Goal: Obtain resource: Obtain resource

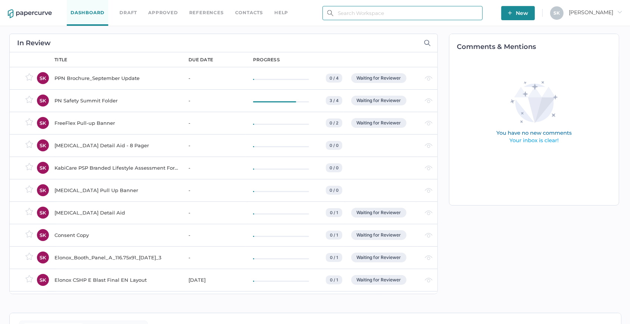
click at [363, 11] on input "text" at bounding box center [403, 13] width 160 height 14
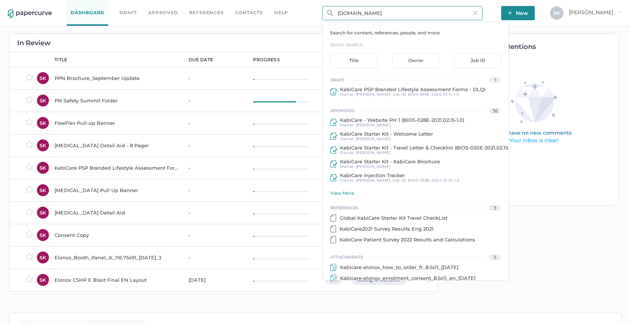
click at [384, 11] on input "KabiCare.ca" at bounding box center [403, 13] width 160 height 14
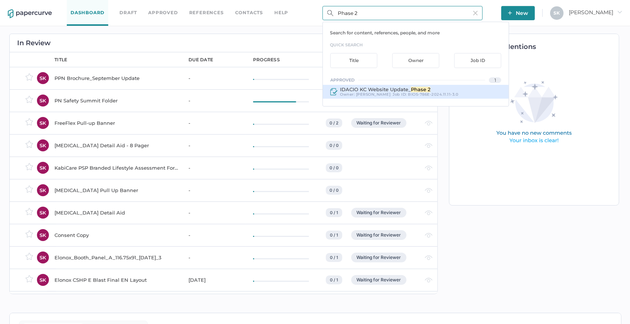
type input "Phase 2"
click at [408, 92] on span "BIOS-786E-2024.11.11-3.0" at bounding box center [433, 94] width 50 height 5
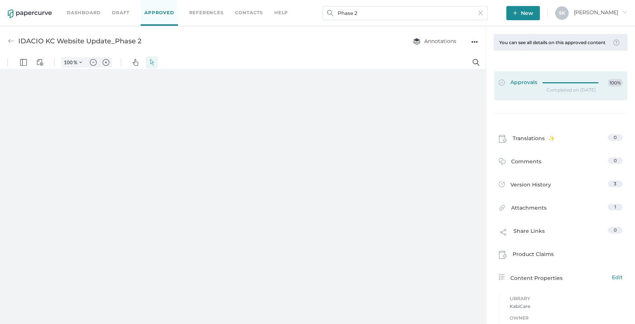
type input "208"
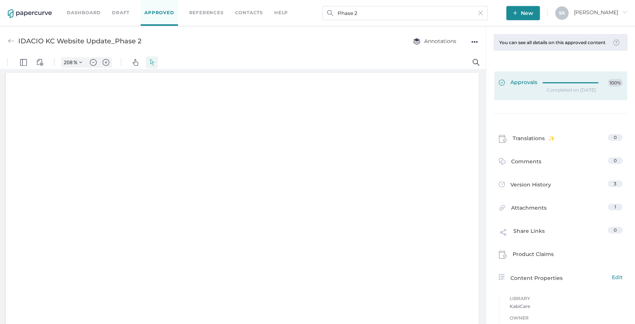
click at [572, 84] on div at bounding box center [573, 82] width 60 height 6
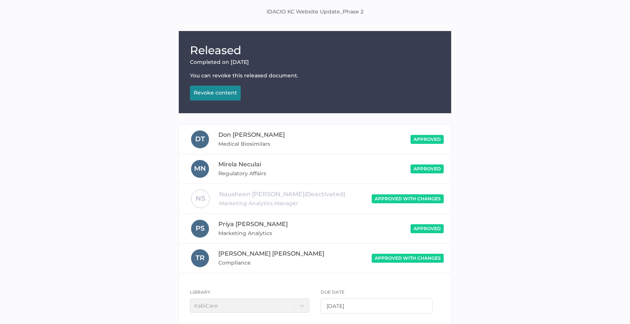
scroll to position [93, 0]
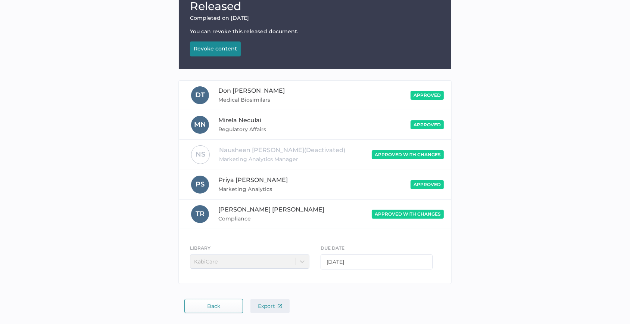
click at [275, 304] on span "Export" at bounding box center [270, 305] width 24 height 7
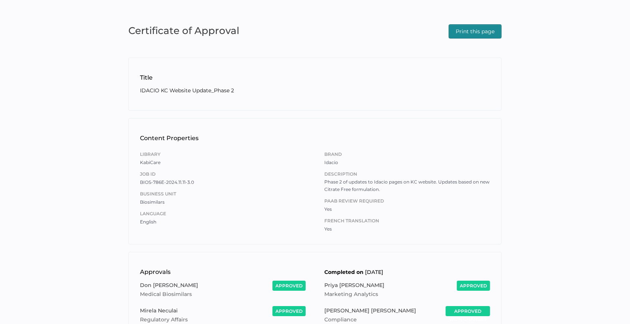
click at [490, 29] on span "Print this page" at bounding box center [475, 31] width 39 height 13
drag, startPoint x: 239, startPoint y: 126, endPoint x: 273, endPoint y: 131, distance: 33.5
click at [239, 126] on div "Content Properties Library KabiCare Job ID BIOS-786E-2024.11.11-3.0 Business Un…" at bounding box center [314, 181] width 373 height 126
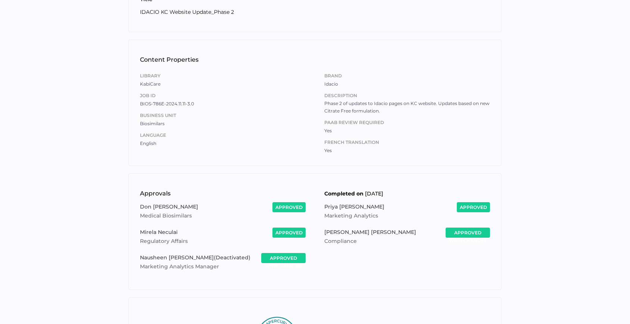
scroll to position [102, 0]
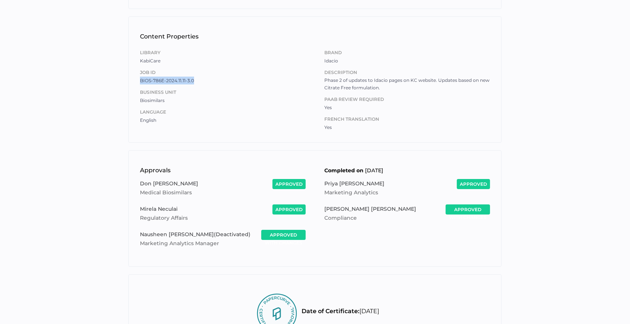
drag, startPoint x: 195, startPoint y: 81, endPoint x: 139, endPoint y: 81, distance: 56.0
click at [139, 81] on div "Content Properties Library KabiCare Job ID BIOS-786E-2024.11.11-3.0 Business Un…" at bounding box center [314, 79] width 373 height 126
copy span "BIOS-786E-2024.11.11-3.0"
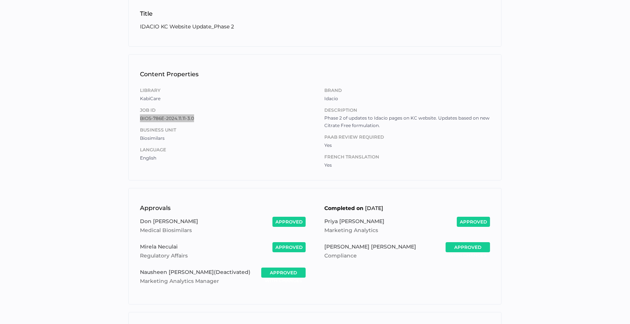
scroll to position [0, 0]
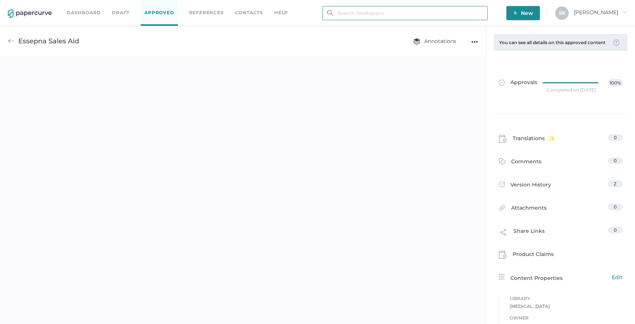
click at [384, 11] on input "text" at bounding box center [405, 13] width 165 height 14
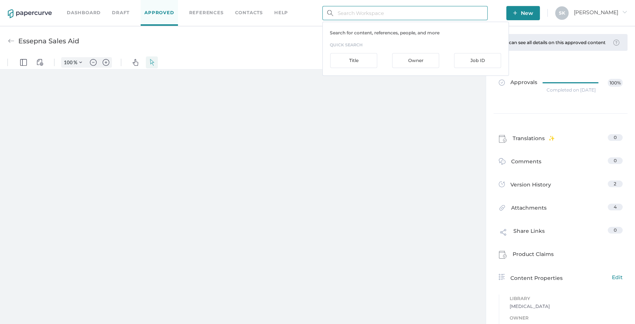
type input "208"
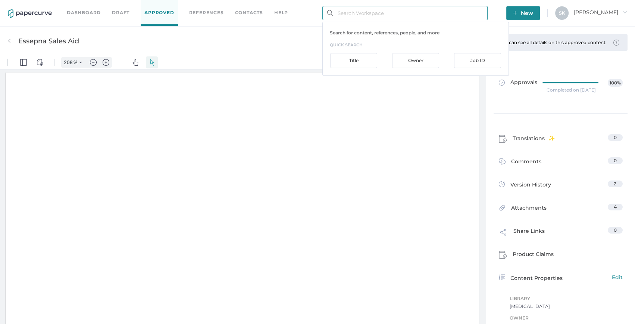
scroll to position [1, 0]
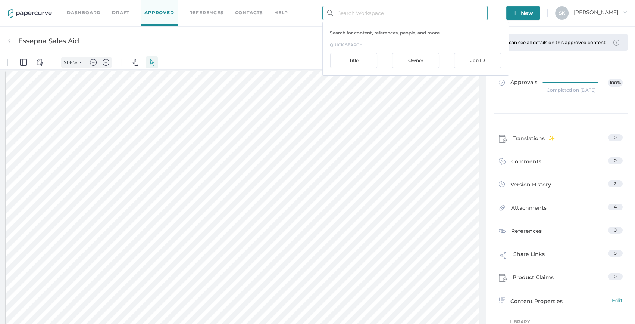
click at [388, 19] on input "text" at bounding box center [405, 13] width 165 height 14
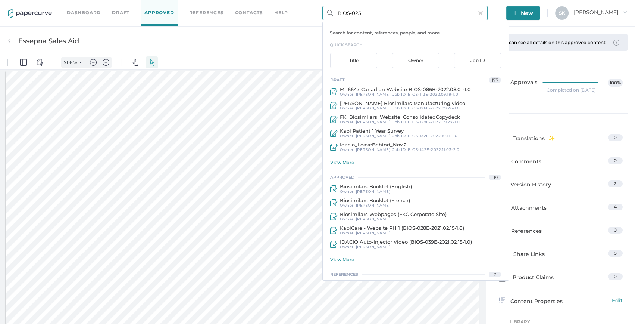
drag, startPoint x: 360, startPoint y: 15, endPoint x: 354, endPoint y: 15, distance: 6.0
click at [354, 15] on input "BIOS-025" at bounding box center [405, 13] width 165 height 14
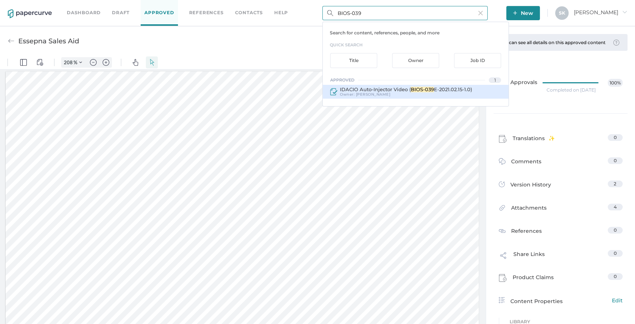
type input "BIOS-039"
drag, startPoint x: 451, startPoint y: 89, endPoint x: 484, endPoint y: 34, distance: 64.4
click at [451, 89] on span "E-2021.02.15-1.0)" at bounding box center [453, 89] width 38 height 6
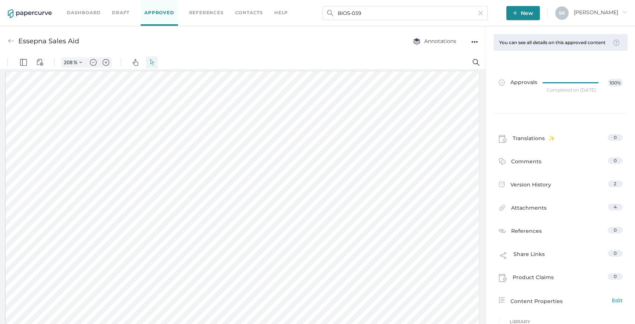
type input "IDACIO Auto-Injector Video (BIOS-039E-2021.02.15-1.0)"
type input "100"
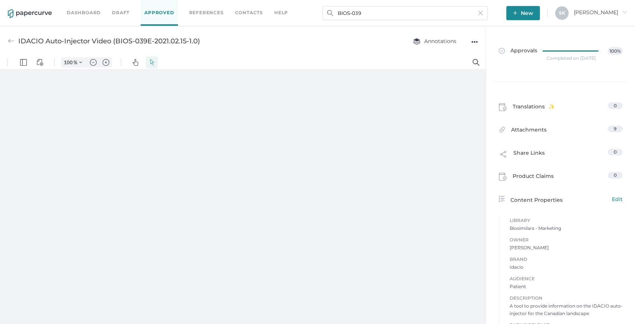
type input "208"
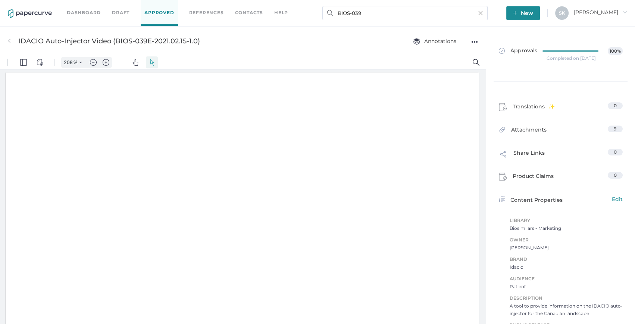
scroll to position [1, 0]
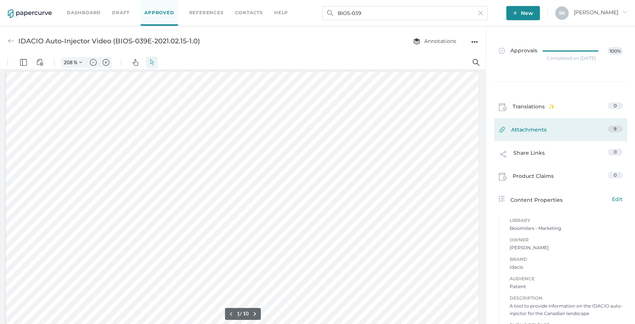
click at [553, 132] on link "Attachments 9" at bounding box center [561, 131] width 124 height 12
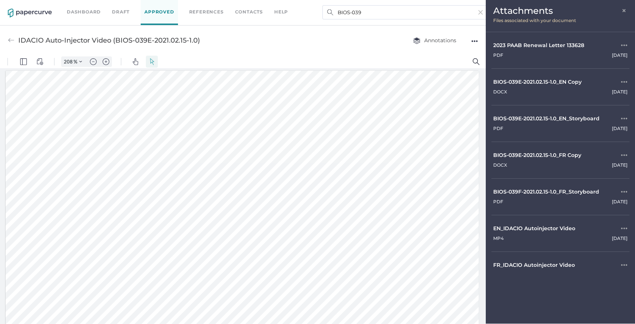
scroll to position [0, 0]
click at [624, 13] on span "×" at bounding box center [625, 10] width 6 height 6
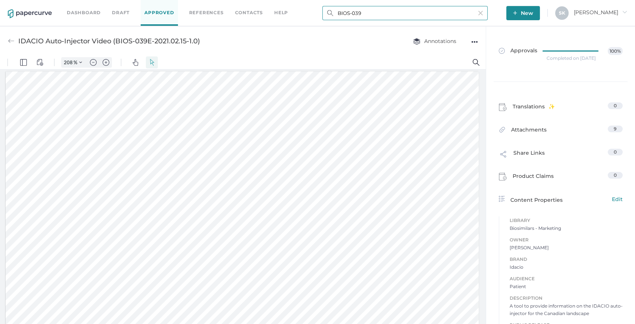
click at [366, 16] on input "BIOS-039" at bounding box center [405, 13] width 165 height 14
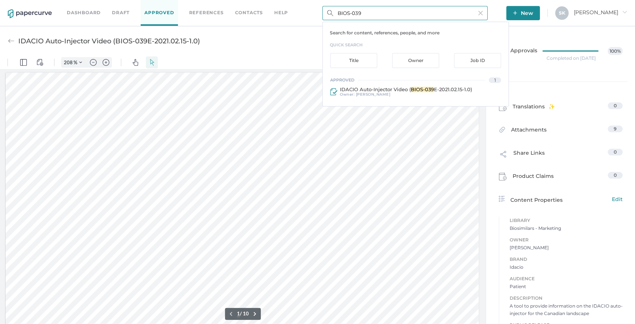
drag, startPoint x: 369, startPoint y: 10, endPoint x: 317, endPoint y: 9, distance: 51.5
click at [317, 9] on div "Dashboard Draft Approved References Contacts help BIOS-039 Search for content, …" at bounding box center [317, 13] width 635 height 26
drag, startPoint x: 380, startPoint y: 15, endPoint x: 391, endPoint y: 49, distance: 35.8
click at [380, 15] on input "Autoinjector" at bounding box center [405, 13] width 165 height 14
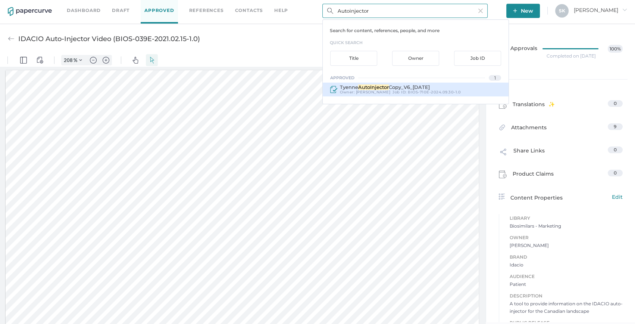
scroll to position [3, 0]
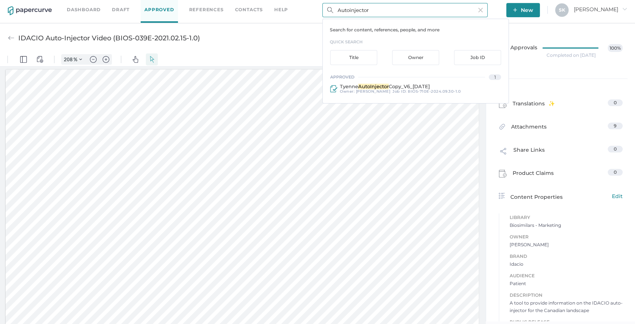
drag, startPoint x: 386, startPoint y: 10, endPoint x: 320, endPoint y: 10, distance: 66.8
click at [320, 10] on div "Dashboard Draft Approved References Contacts help Autoinjector Search for conte…" at bounding box center [317, 10] width 635 height 26
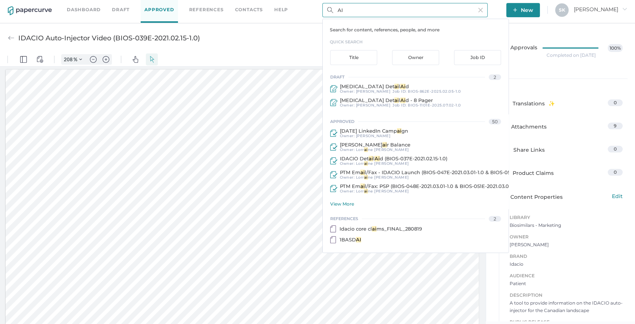
click at [345, 208] on div "draft 2 Iodixanol Det ai l Ai d Owner: Sarah Khouri Job ID : BIOS-862E-2025.02.…" at bounding box center [416, 158] width 186 height 172
click at [353, 202] on div "View More" at bounding box center [419, 204] width 178 height 6
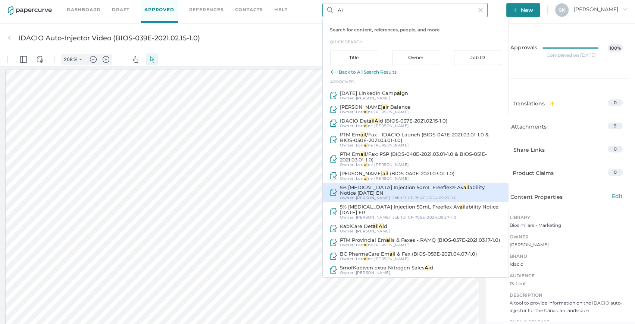
scroll to position [68, 0]
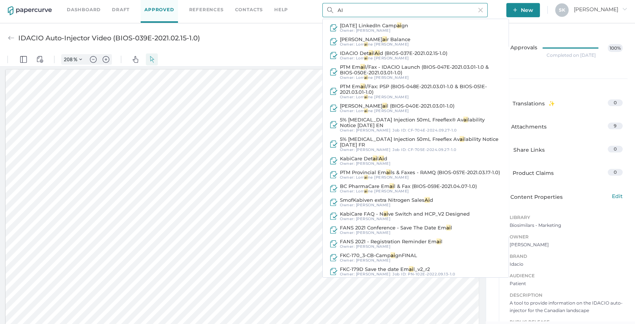
click at [341, 9] on input "AI" at bounding box center [405, 10] width 165 height 14
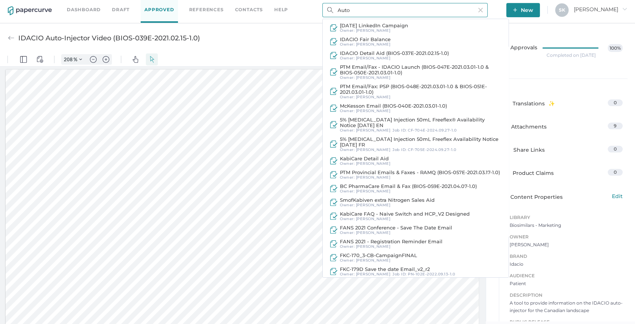
drag, startPoint x: 362, startPoint y: 8, endPoint x: 302, endPoint y: 8, distance: 59.4
click at [302, 8] on div "Dashboard Draft Approved References Contacts help Auto Search for content, refe…" at bounding box center [317, 10] width 635 height 26
type input "PFS"
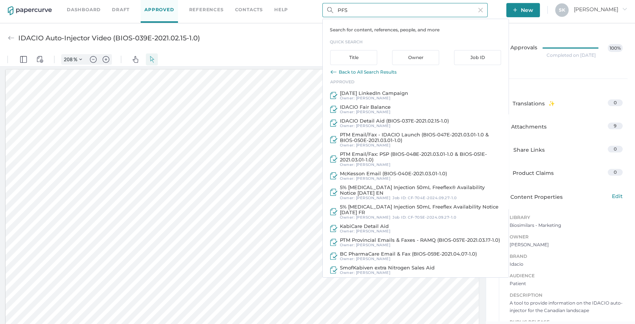
scroll to position [0, 0]
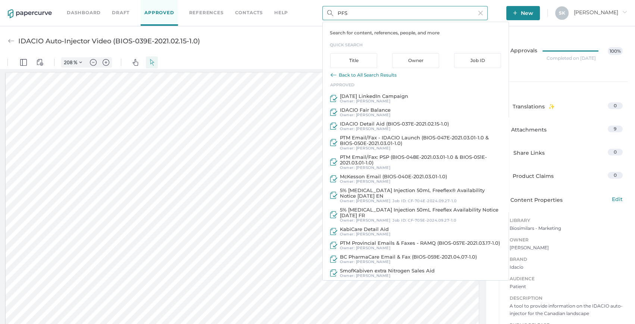
click at [360, 72] on div "Back to All Search Results" at bounding box center [368, 75] width 58 height 6
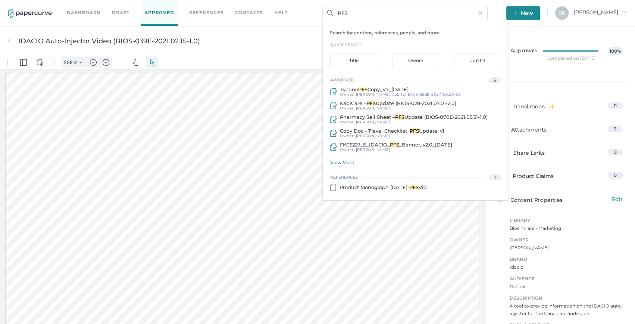
click at [170, 15] on link "Approved" at bounding box center [159, 13] width 37 height 26
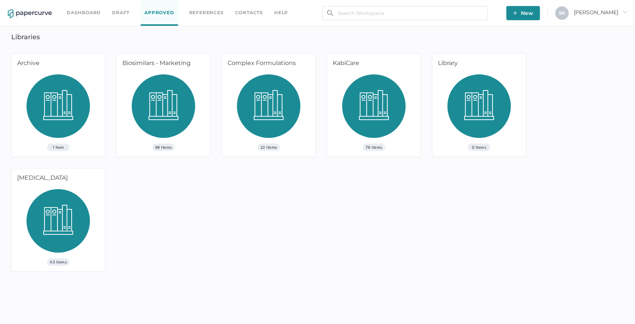
click at [350, 101] on img at bounding box center [373, 108] width 63 height 69
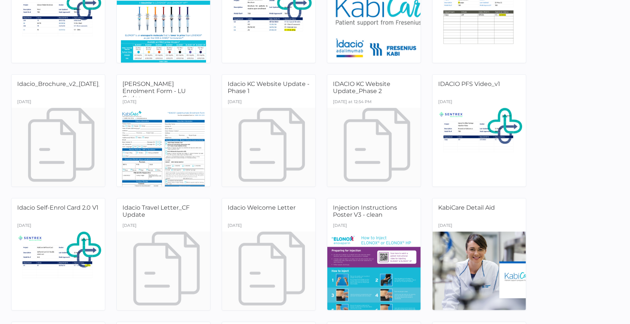
scroll to position [407, 0]
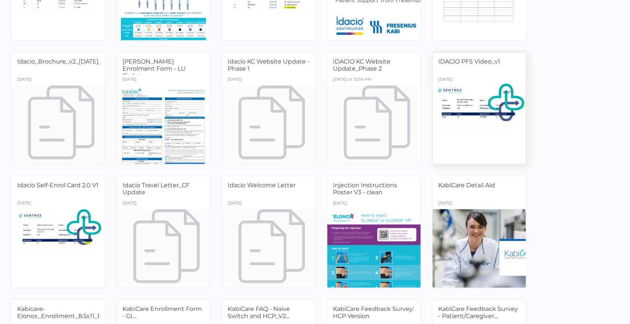
click at [469, 132] on div at bounding box center [479, 124] width 98 height 83
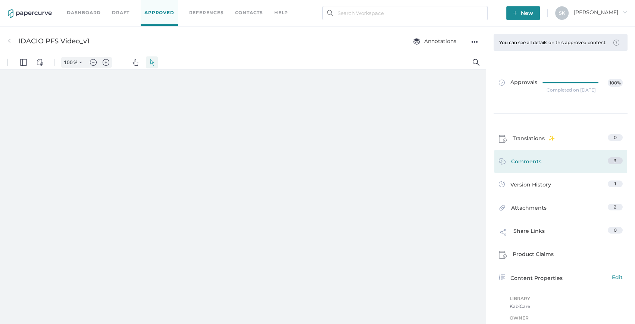
type input "208"
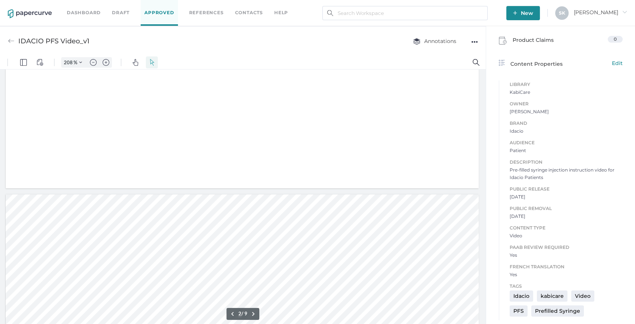
type input "1"
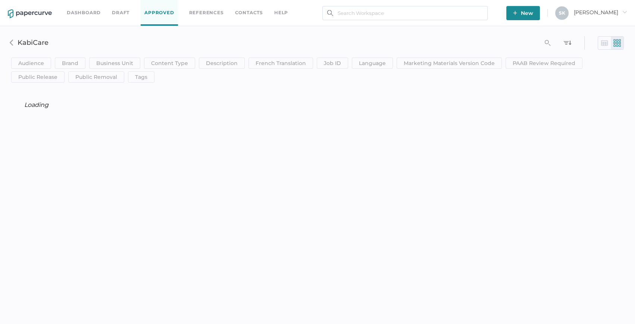
click at [96, 9] on link "Dashboard" at bounding box center [84, 13] width 34 height 8
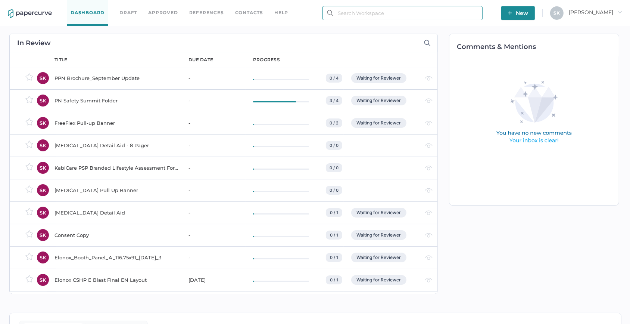
drag, startPoint x: 390, startPoint y: 7, endPoint x: 389, endPoint y: 13, distance: 6.2
click at [390, 7] on input "text" at bounding box center [403, 13] width 160 height 14
paste input "GI Enrollment Form with PFS"
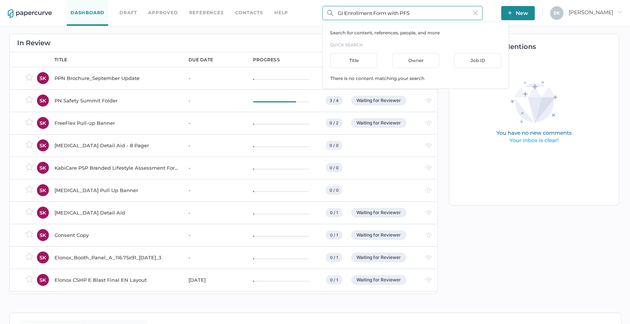
drag, startPoint x: 414, startPoint y: 12, endPoint x: 389, endPoint y: 15, distance: 24.8
click at [389, 15] on input "GI Enrollment Form with PFS" at bounding box center [403, 13] width 160 height 14
type input "G"
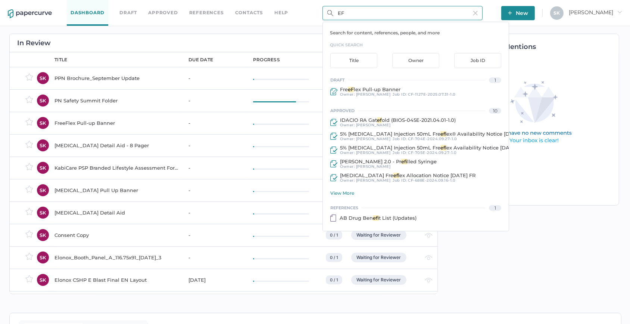
type input "E"
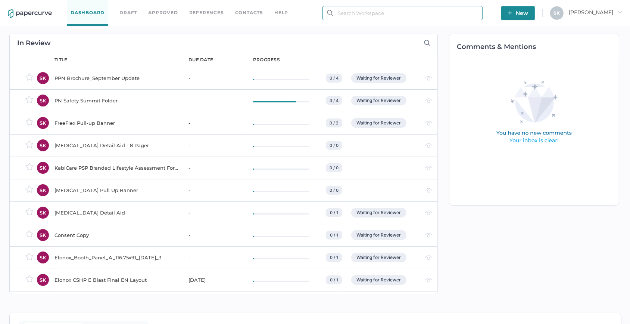
click at [338, 12] on input "text" at bounding box center [403, 13] width 160 height 14
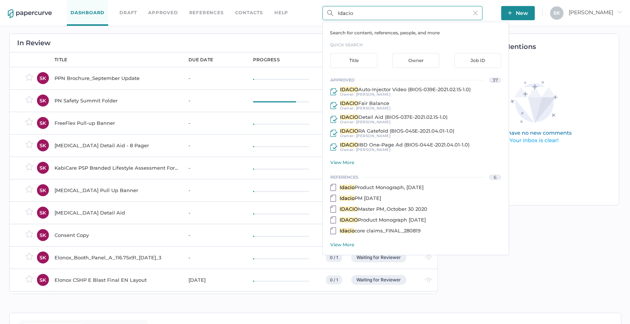
type input "Idacio"
click at [338, 163] on div "View More" at bounding box center [419, 162] width 178 height 6
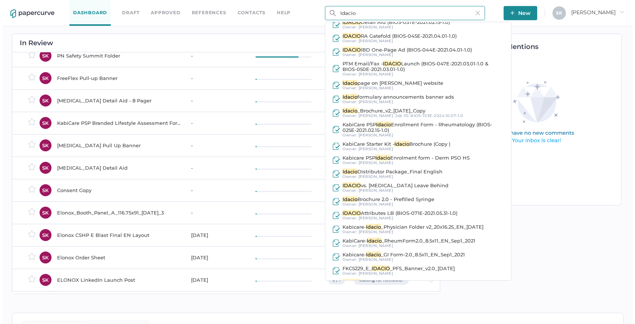
scroll to position [68, 0]
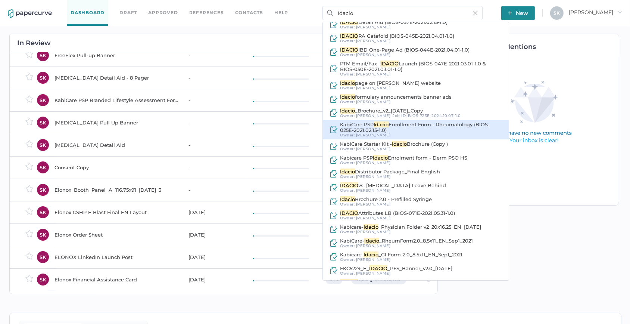
click at [424, 130] on div "KabiCare PSP Idacio Enrollment Form - Rheumatology (BIOS-025E-2021.02.15-1.0)" at bounding box center [420, 127] width 161 height 11
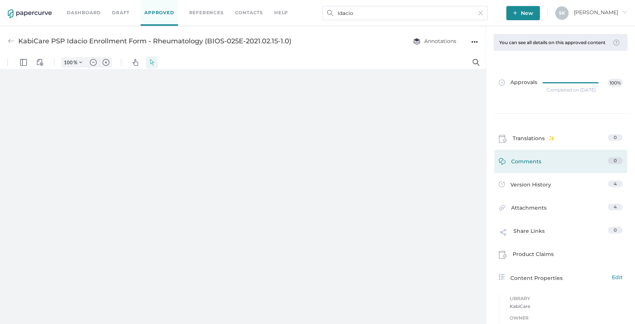
type input "208"
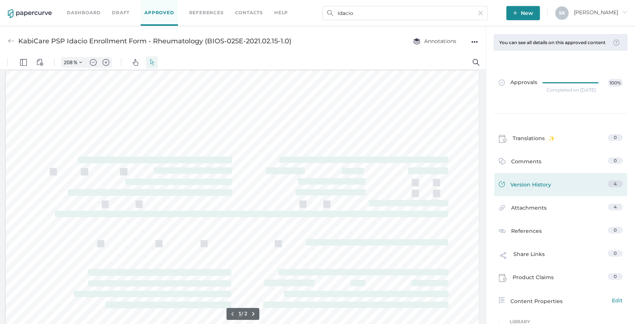
scroll to position [3, 0]
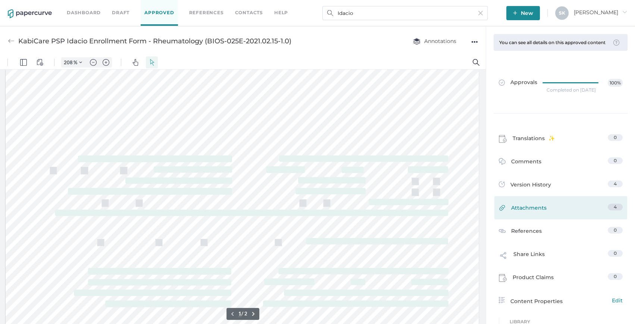
click at [534, 215] on span "Attachments" at bounding box center [529, 209] width 35 height 12
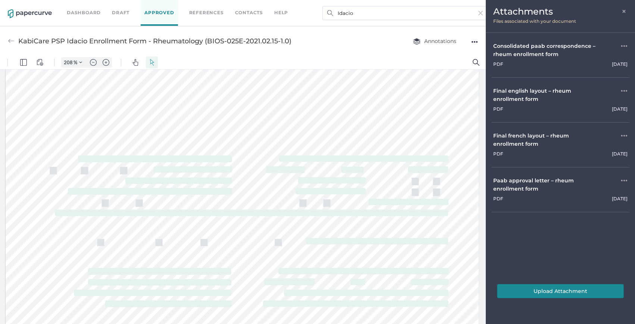
click at [531, 93] on div "Final english layout – rheum enrollment form" at bounding box center [548, 95] width 108 height 16
click at [624, 131] on div "●●●" at bounding box center [624, 139] width 7 height 16
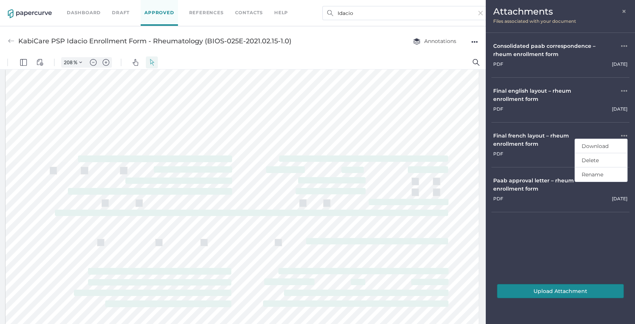
click at [624, 91] on div "●●●" at bounding box center [624, 95] width 7 height 16
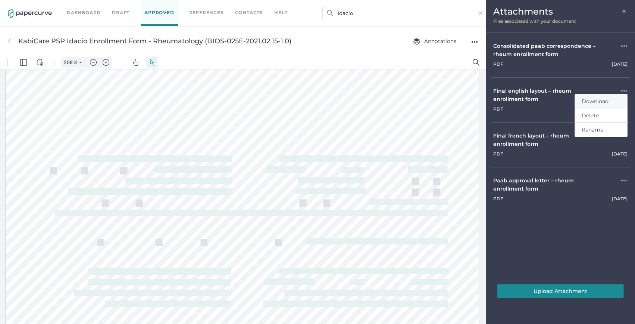
click at [612, 104] on link "Download" at bounding box center [601, 101] width 39 height 14
click at [500, 91] on div "Final english layout – rheum enrollment form" at bounding box center [548, 95] width 108 height 16
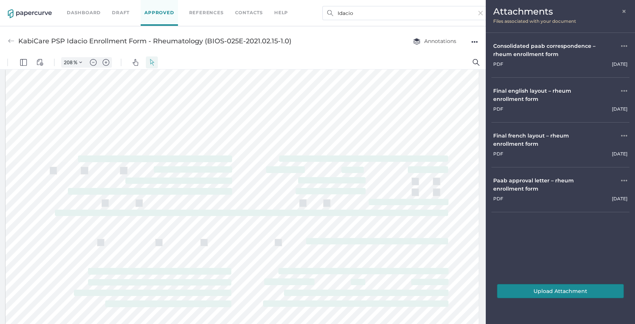
click at [627, 133] on div "●●●" at bounding box center [624, 139] width 7 height 16
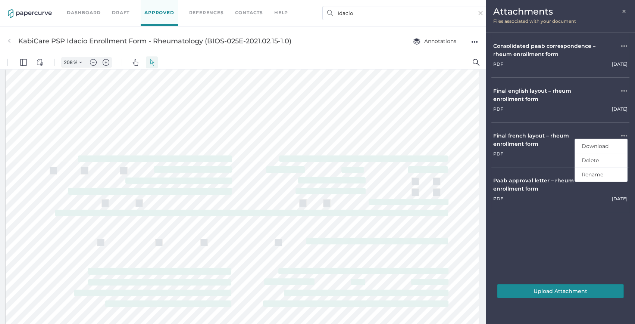
click at [503, 147] on div "Final french layout – rheum enrollment form" at bounding box center [548, 139] width 108 height 16
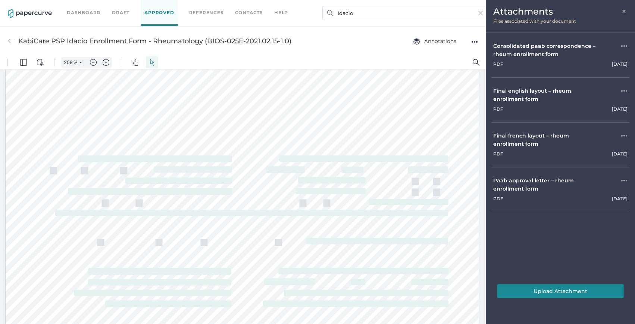
click at [508, 190] on div "Paab approval letter – rheum enrollment form" at bounding box center [548, 184] width 108 height 16
click at [477, 43] on div "●●●" at bounding box center [475, 42] width 7 height 10
click at [469, 54] on span "Download" at bounding box center [451, 56] width 39 height 14
click at [347, 58] on div at bounding box center [314, 62] width 308 height 13
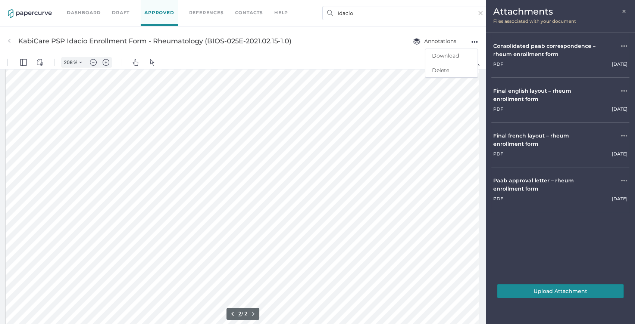
scroll to position [979, 0]
type input "1"
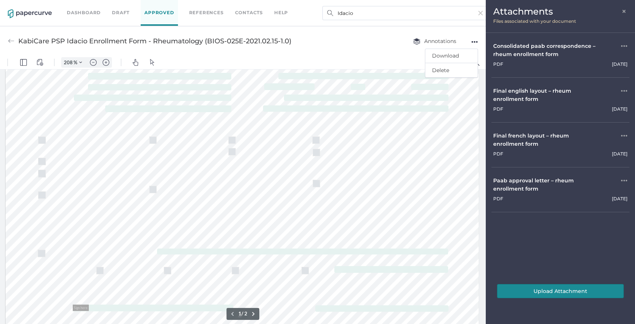
scroll to position [0, 0]
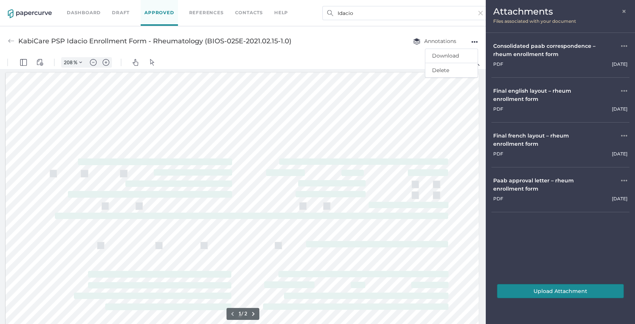
click at [376, 33] on div "KabiCare PSP Idacio Enrollment Form - Rheumatology (BIOS-025E-2021.02.15-1.0) A…" at bounding box center [243, 40] width 486 height 29
click at [624, 88] on div "●●●" at bounding box center [624, 95] width 7 height 16
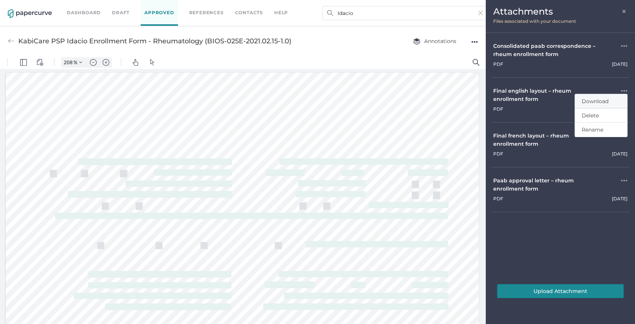
click at [616, 97] on link "Download" at bounding box center [601, 101] width 39 height 14
click at [354, 15] on input "Idacio" at bounding box center [405, 13] width 165 height 14
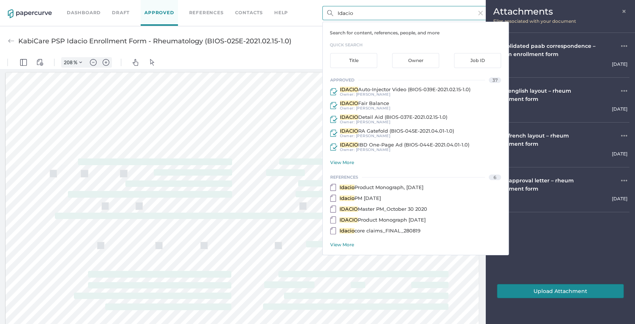
click at [328, 9] on input "Idacio" at bounding box center [405, 13] width 165 height 14
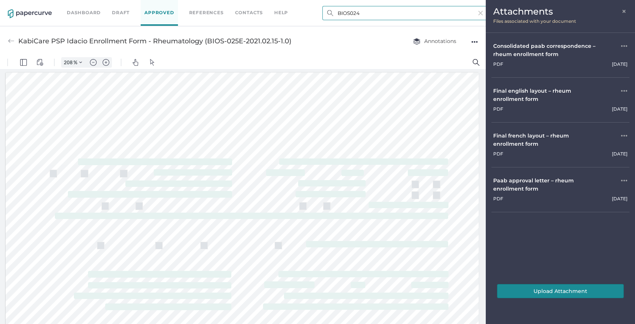
drag, startPoint x: 400, startPoint y: 13, endPoint x: 380, endPoint y: 14, distance: 19.0
click at [400, 13] on input "BIOS024" at bounding box center [405, 13] width 165 height 14
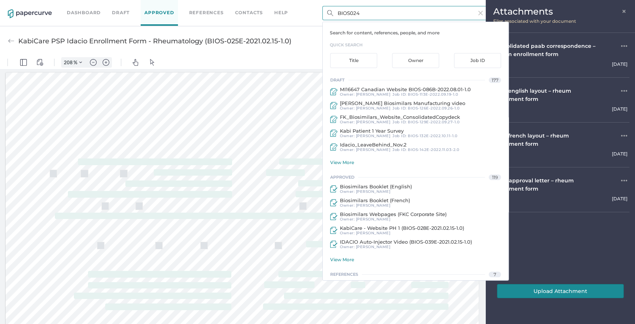
click at [347, 15] on input "BIOS024" at bounding box center [405, 13] width 165 height 14
click at [349, 13] on input "BIOS024" at bounding box center [405, 13] width 165 height 14
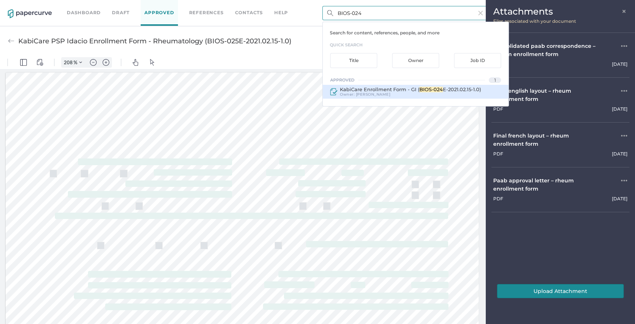
type input "BIOS-024"
click at [435, 94] on div "Owner: Sarah Khouri" at bounding box center [409, 94] width 143 height 4
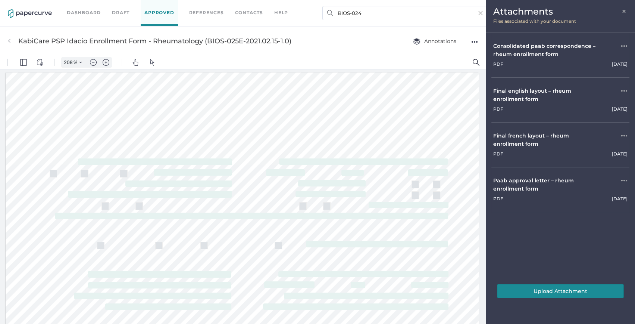
type input "KabiCare Enrollment Form - GI (BIOS-024E-2021.02.15-1.0)"
type input "100"
type input "208"
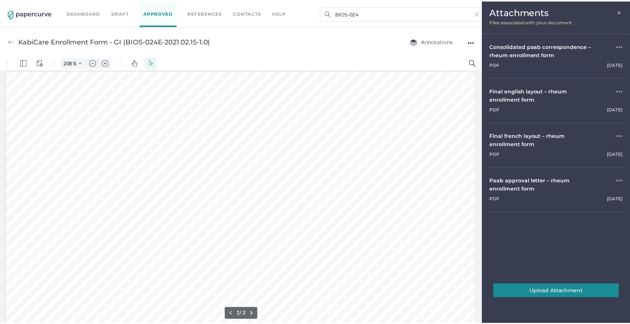
scroll to position [3, 0]
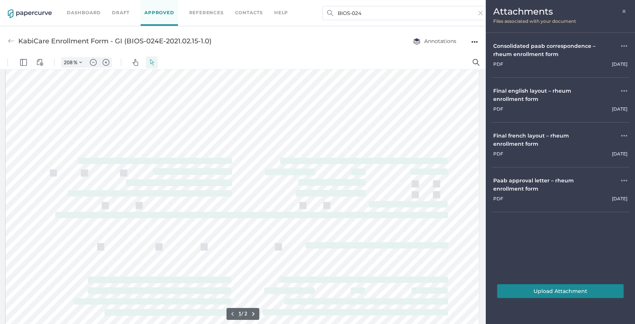
click at [626, 9] on span "×" at bounding box center [625, 10] width 6 height 6
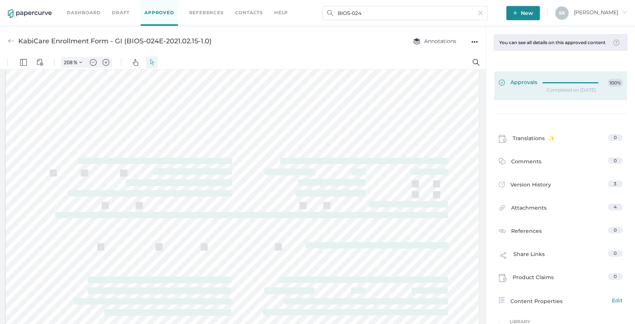
click at [550, 84] on div at bounding box center [573, 82] width 60 height 6
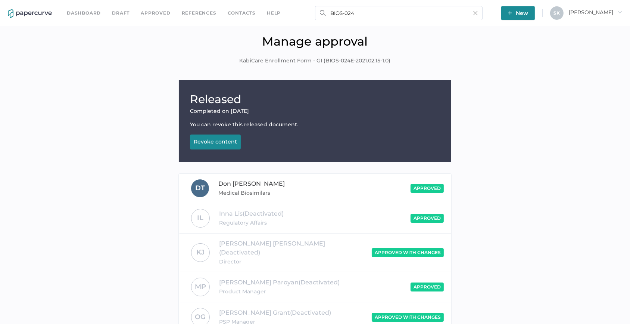
click at [269, 132] on div "Released Completed on Apr 13, 2021 You can revoke this released document. Revok…" at bounding box center [315, 121] width 273 height 82
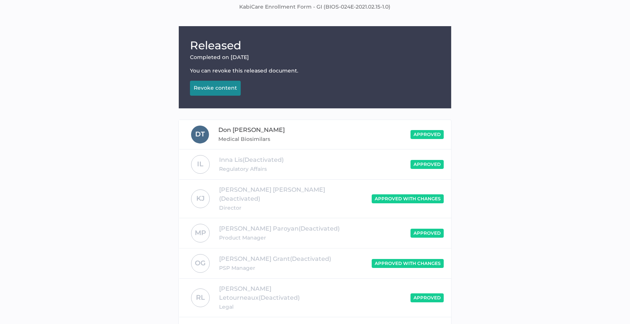
scroll to position [125, 0]
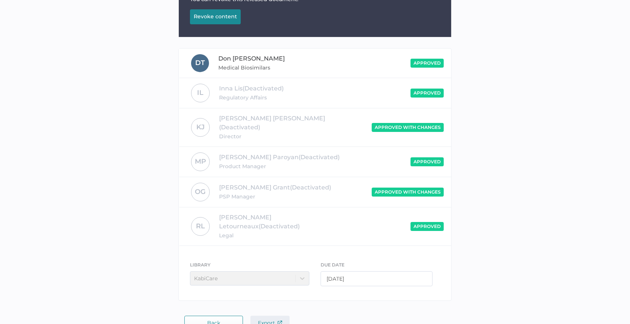
click at [270, 319] on span "Export" at bounding box center [270, 322] width 24 height 7
drag, startPoint x: 545, startPoint y: 71, endPoint x: 540, endPoint y: 29, distance: 42.4
click at [545, 72] on div "Released Completed on Apr 13, 2021 You can revoke this released document. Revok…" at bounding box center [315, 129] width 619 height 349
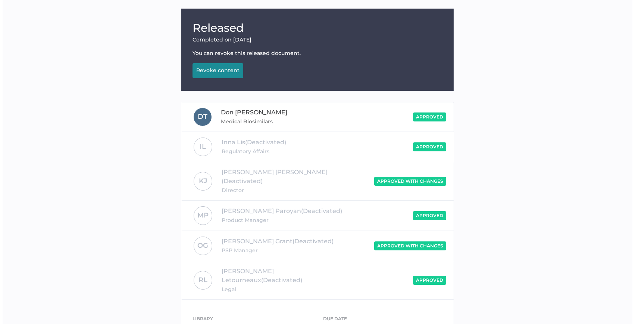
scroll to position [0, 0]
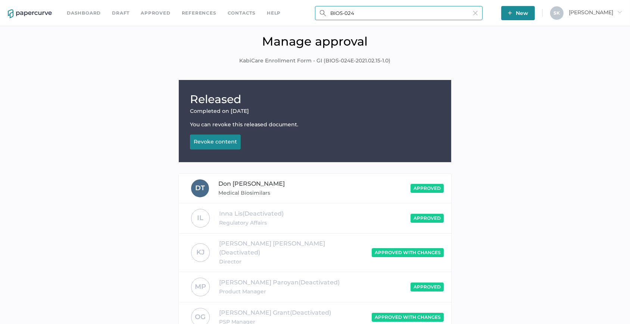
click at [365, 9] on input "BIOS-024" at bounding box center [399, 13] width 168 height 14
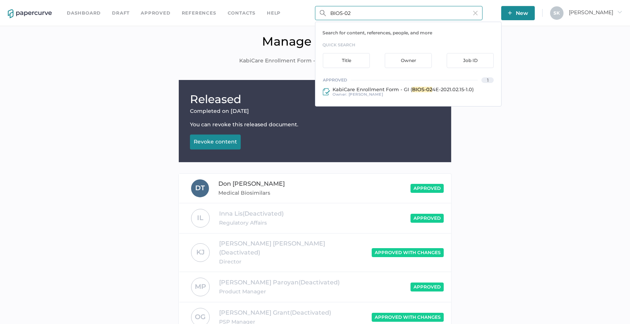
type input "BIOS-025"
click at [443, 91] on span "KabiCare PSP Idacio Enrollment Form - Rheumatology (" at bounding box center [402, 89] width 139 height 6
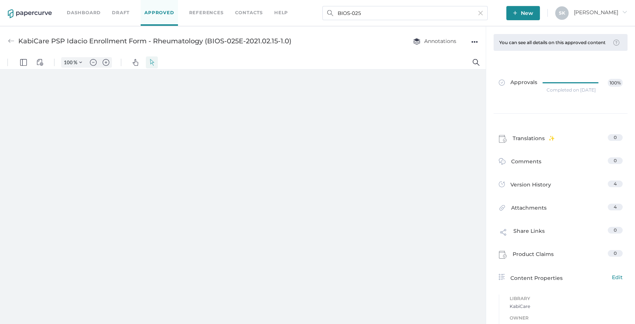
type input "208"
click at [378, 15] on input "BIOS-025" at bounding box center [405, 13] width 165 height 14
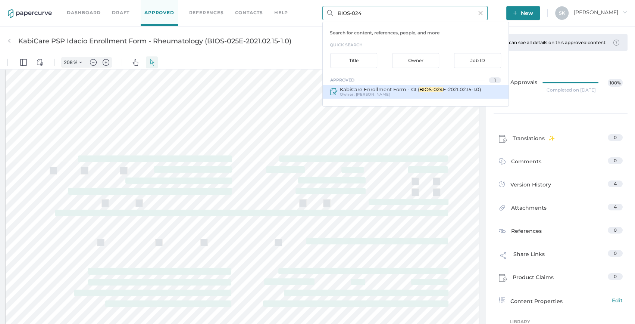
type input "BIOS-024"
click at [407, 85] on div "KabiCare Enrollment Form - GI ( BIOS-024 E-2021.02.15-1.0) Owner: Sarah Khouri" at bounding box center [416, 92] width 186 height 14
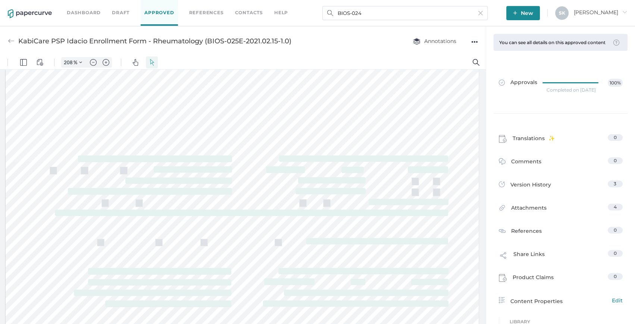
type input "KabiCare Enrollment Form - GI (BIOS-024E-2021.02.15-1.0)"
type input "208"
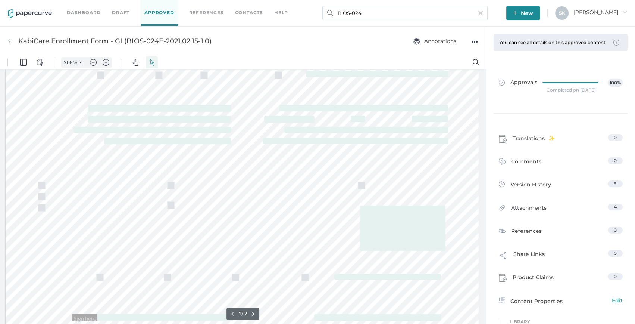
scroll to position [206, 0]
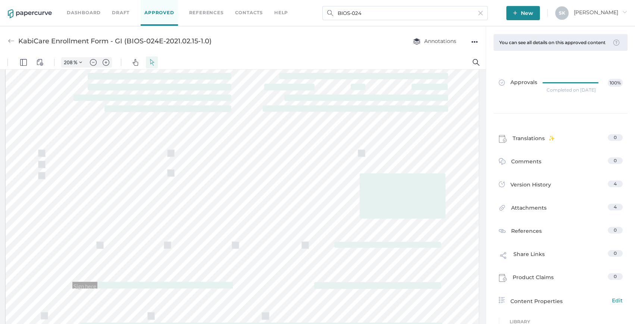
type input "KabiCare PSP Idacio Enrollment Form - Rheumatology (BIOS-025E-2021.02.15-1.0)"
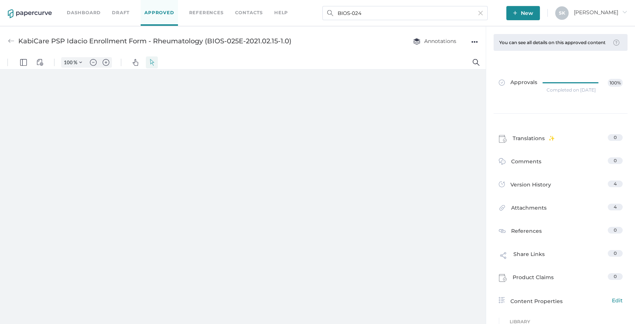
type input "208"
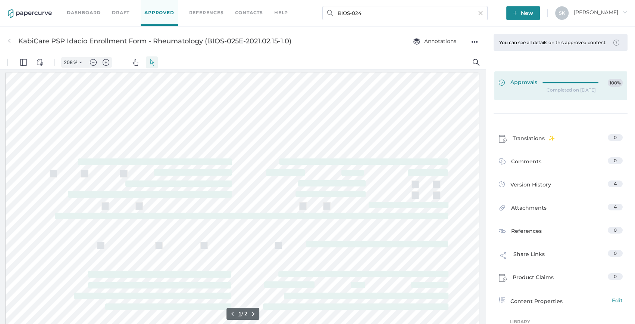
click at [549, 87] on div at bounding box center [573, 83] width 60 height 8
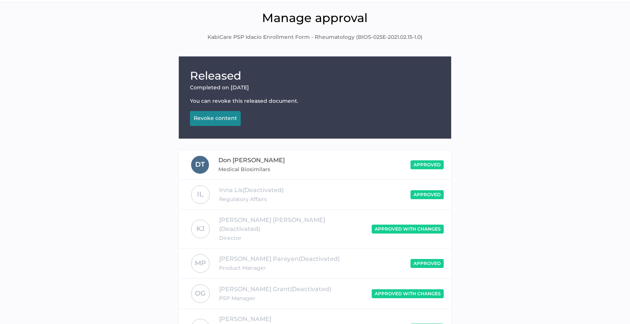
scroll to position [125, 0]
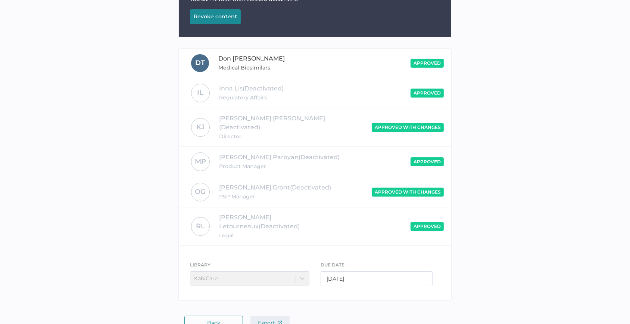
click at [273, 319] on span "Export" at bounding box center [270, 322] width 24 height 7
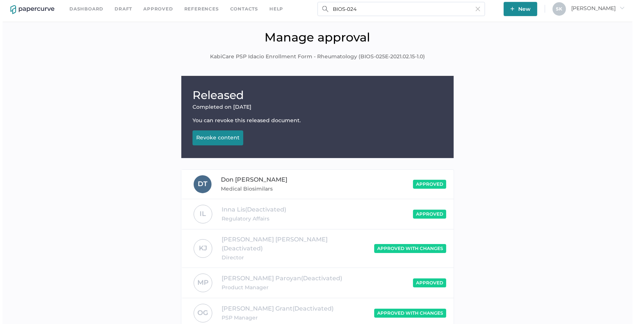
scroll to position [0, 0]
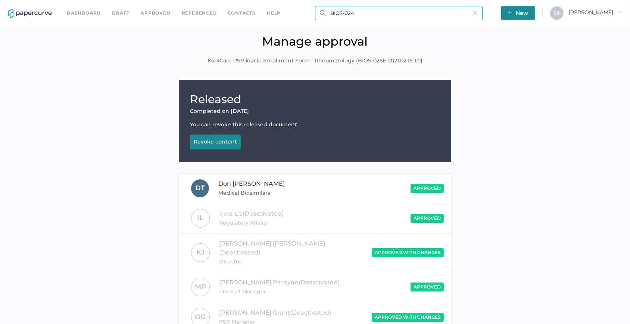
click at [410, 9] on input "BIOS-024" at bounding box center [399, 13] width 168 height 14
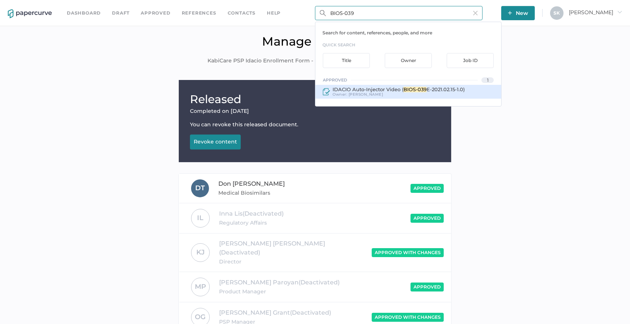
type input "BIOS-039"
click at [444, 88] on span "E-2021.02.15-1.0)" at bounding box center [446, 89] width 38 height 6
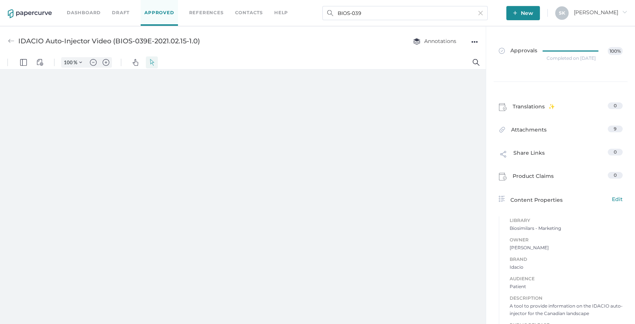
type input "208"
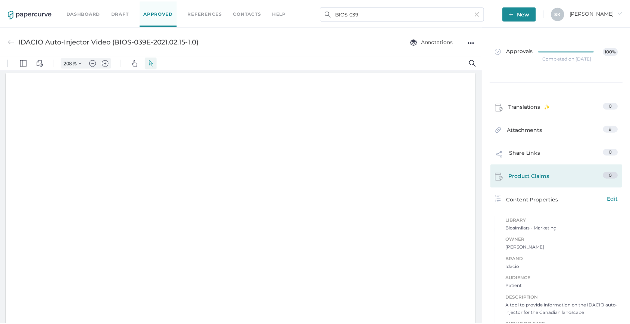
scroll to position [1, 0]
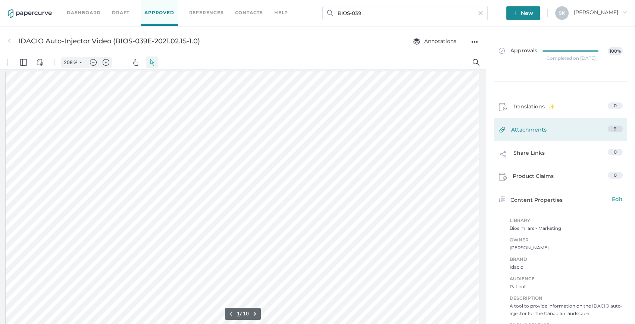
click at [575, 129] on link "Attachments 9" at bounding box center [561, 131] width 124 height 12
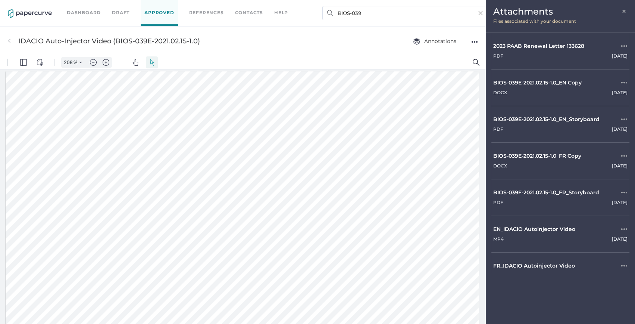
drag, startPoint x: 623, startPoint y: 11, endPoint x: 594, endPoint y: 30, distance: 35.1
click at [623, 11] on span "×" at bounding box center [625, 10] width 6 height 6
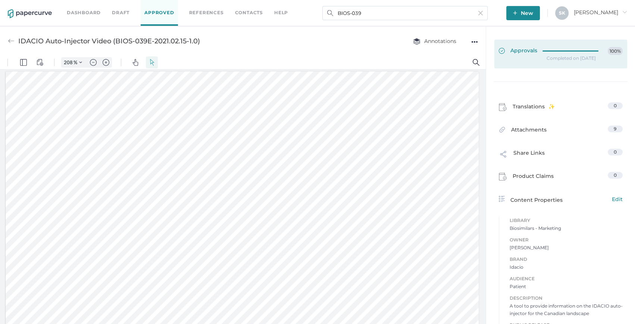
click at [545, 49] on div at bounding box center [573, 50] width 60 height 6
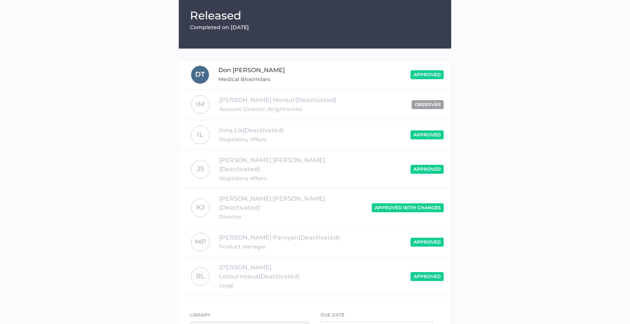
scroll to position [125, 0]
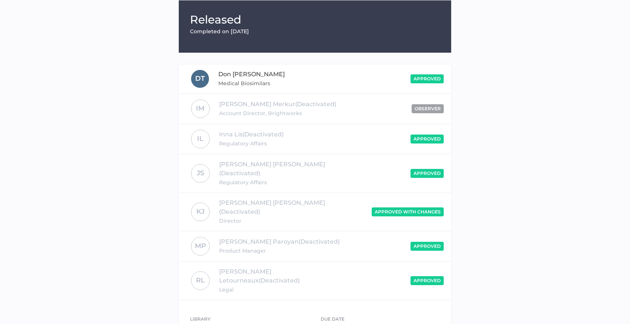
scroll to position [0, 0]
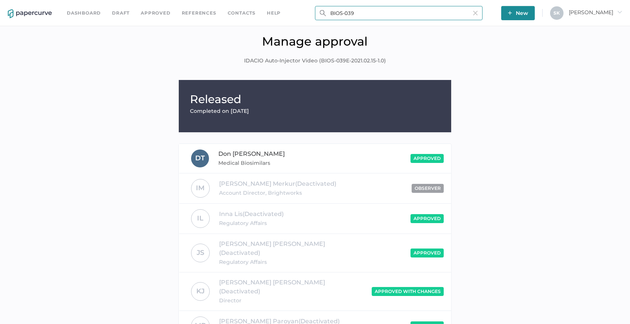
click at [369, 10] on input "BIOS-039" at bounding box center [399, 13] width 168 height 14
click at [356, 12] on input "BIOS-0" at bounding box center [399, 13] width 168 height 14
click at [410, 10] on input "BIOS-081" at bounding box center [399, 13] width 168 height 14
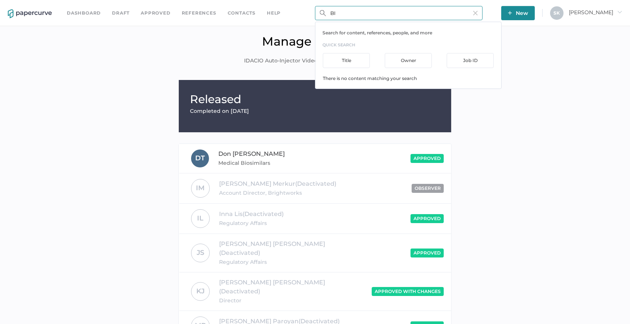
type input "B"
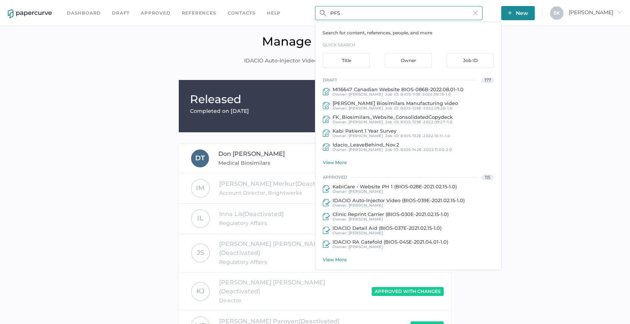
type input "PFS"
click at [332, 258] on div "View More" at bounding box center [412, 260] width 178 height 6
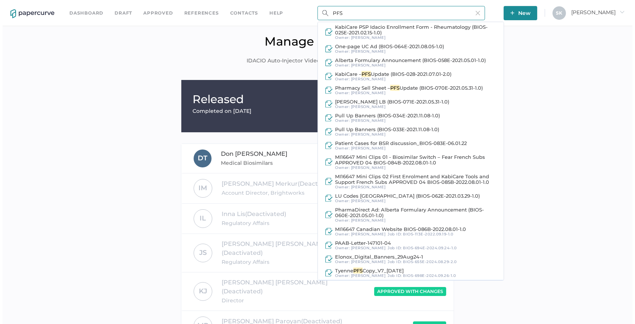
scroll to position [339, 0]
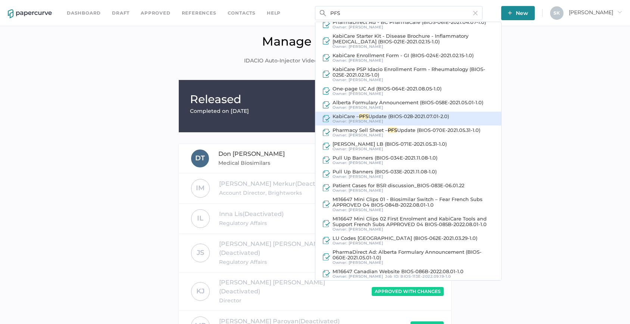
click at [394, 118] on span "Update (BIOS-028-2021.07.01-2.0)" at bounding box center [409, 116] width 81 height 6
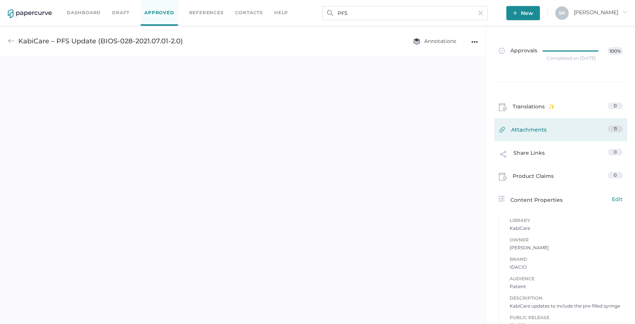
click at [564, 130] on link "Attachments 11" at bounding box center [561, 131] width 124 height 12
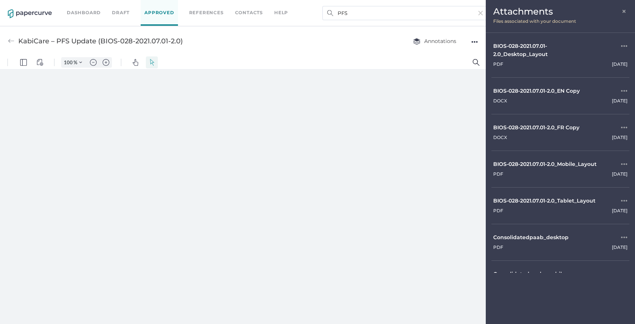
type input "208"
type input "7"
click at [405, 10] on input "PFS" at bounding box center [405, 13] width 165 height 14
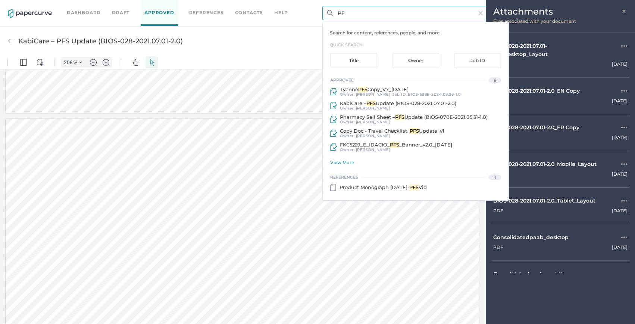
type input "P"
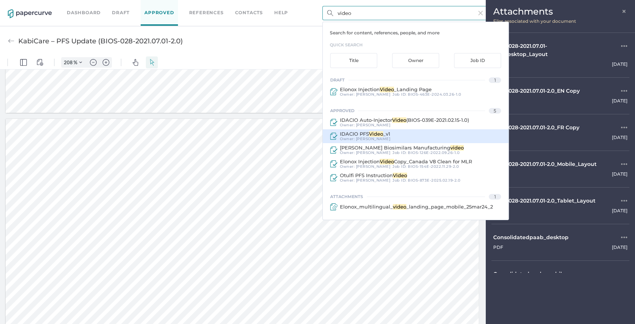
type input "video"
click at [460, 132] on div "IDACIO PFS Video _v1 Owner: Sarah Khouri" at bounding box center [416, 136] width 186 height 14
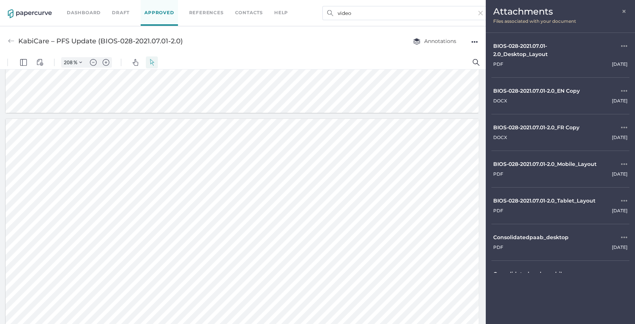
type input "IDACIO PFS Video_v1"
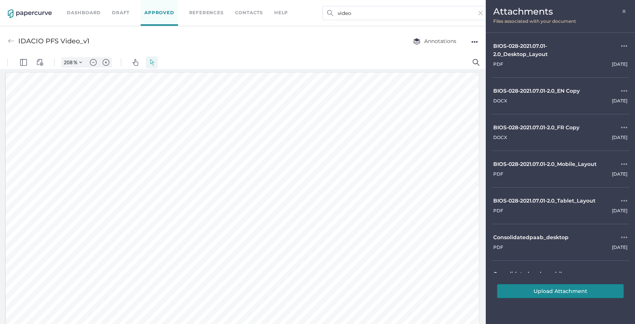
scroll to position [1, 0]
click at [625, 11] on span "×" at bounding box center [625, 10] width 6 height 6
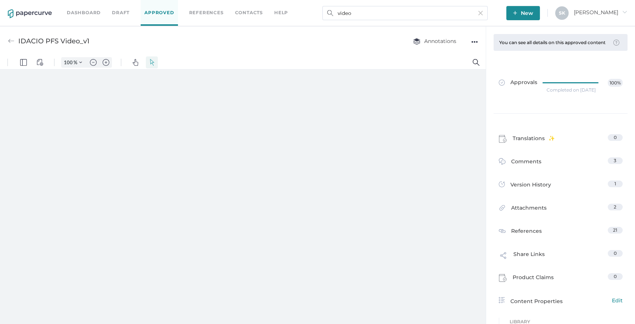
scroll to position [0, 0]
type input "208"
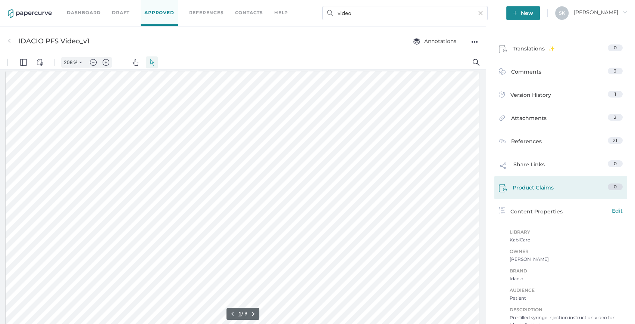
scroll to position [102, 0]
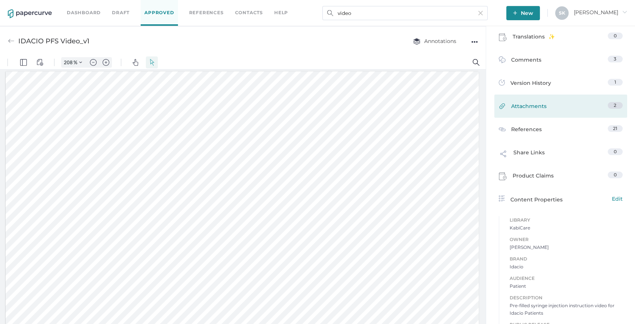
click at [532, 102] on div "Attachments 2" at bounding box center [561, 105] width 133 height 23
click at [536, 110] on span "Attachments" at bounding box center [529, 108] width 35 height 12
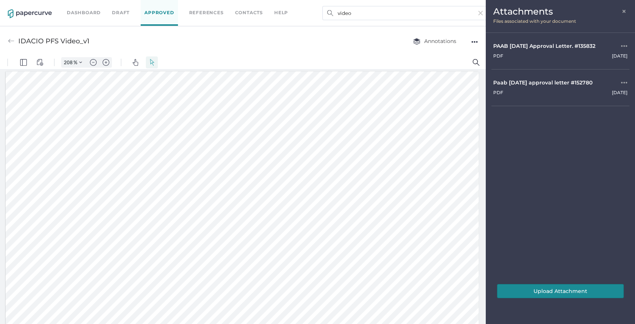
click at [627, 7] on span "×" at bounding box center [625, 10] width 6 height 6
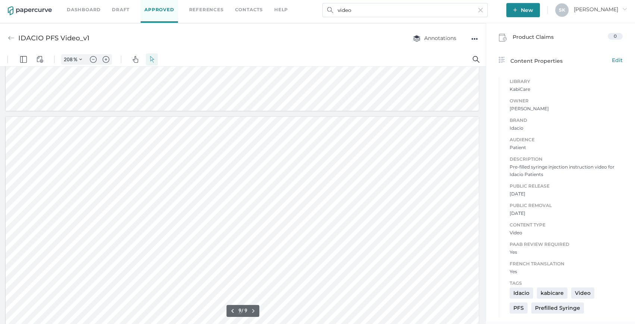
scroll to position [4903, 0]
type input "1"
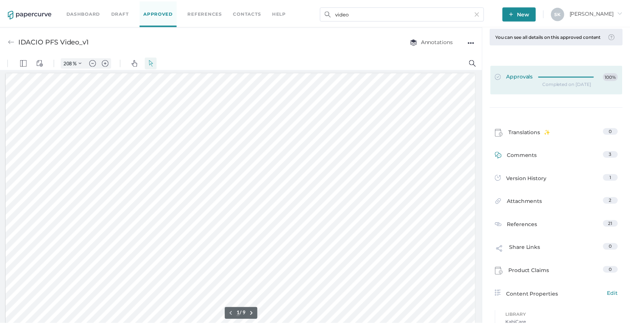
scroll to position [0, 0]
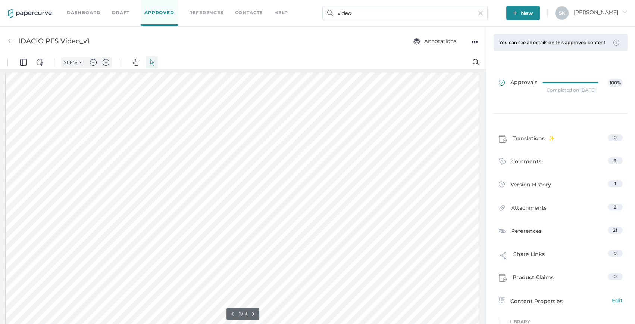
click at [579, 90] on div "Completed on Mar 31, 2022" at bounding box center [571, 90] width 49 height 0
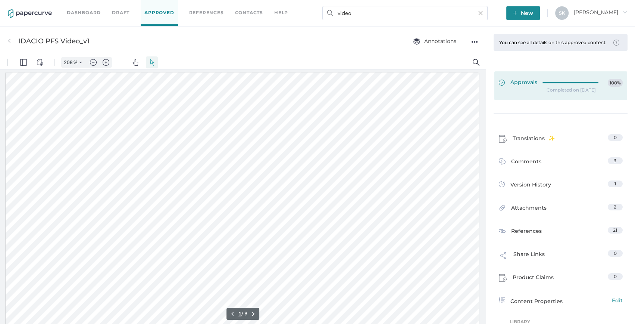
click at [582, 87] on div at bounding box center [573, 83] width 60 height 8
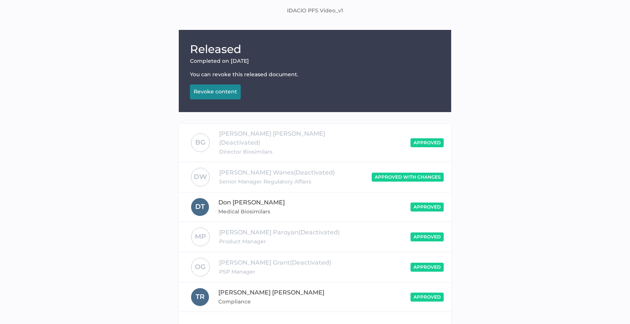
scroll to position [124, 0]
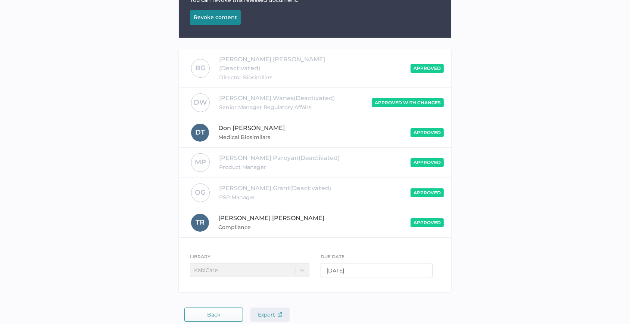
click at [271, 311] on span "Export" at bounding box center [270, 314] width 24 height 7
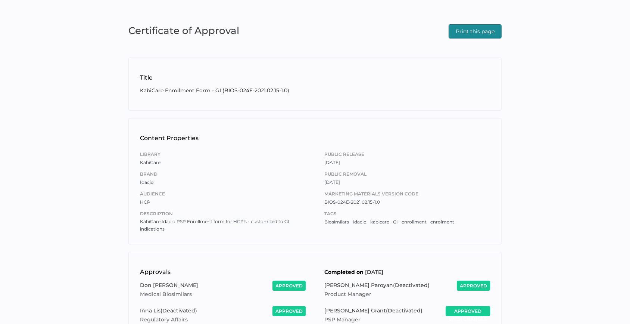
click at [487, 28] on span "Print this page" at bounding box center [475, 31] width 39 height 13
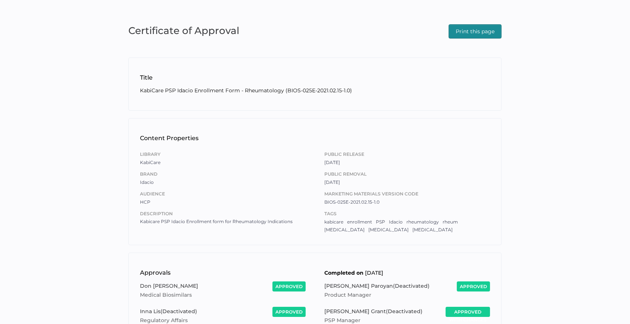
click at [485, 33] on span "Print this page" at bounding box center [475, 31] width 39 height 13
drag, startPoint x: 76, startPoint y: 105, endPoint x: 117, endPoint y: 99, distance: 41.5
click at [76, 105] on div "Certificate of Approval Print this page Title KabiCare PSP Idacio Enrollment Fo…" at bounding box center [315, 240] width 630 height 481
drag, startPoint x: 473, startPoint y: 32, endPoint x: 341, endPoint y: 160, distance: 183.5
click at [473, 32] on span "Print this page" at bounding box center [475, 31] width 39 height 13
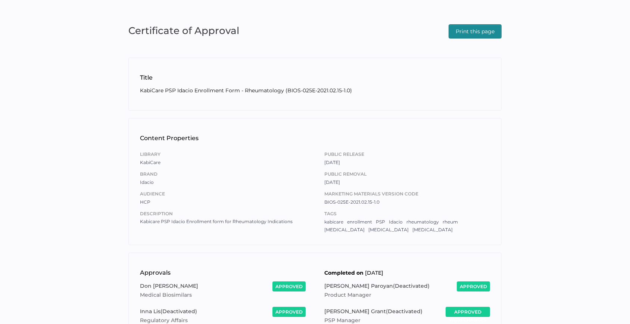
click at [464, 31] on span "Print this page" at bounding box center [475, 31] width 39 height 13
drag, startPoint x: 77, startPoint y: 147, endPoint x: 307, endPoint y: 4, distance: 271.1
click at [77, 143] on div "Certificate of Approval Print this page Title KabiCare PSP Idacio Enrollment Fo…" at bounding box center [315, 240] width 630 height 481
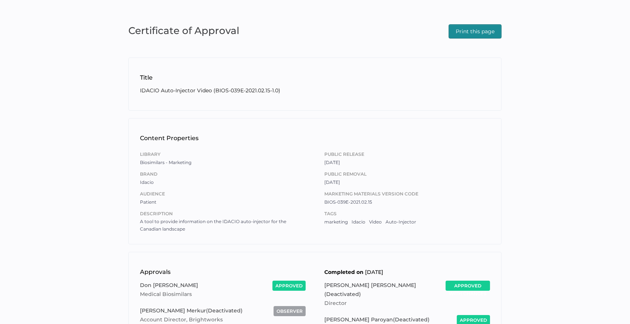
click at [485, 36] on span "Print this page" at bounding box center [475, 31] width 39 height 13
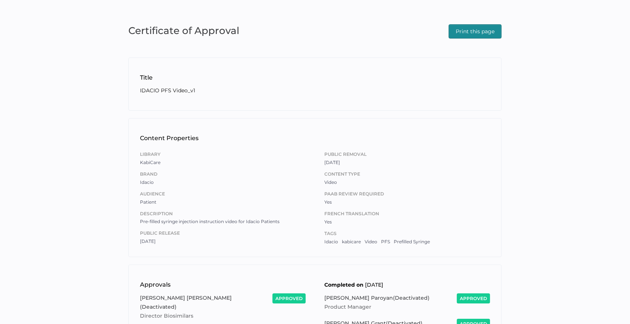
click at [472, 32] on span "Print this page" at bounding box center [475, 31] width 39 height 13
click at [628, 116] on div "Certificate of Approval Print this page Title IDACIO PFS Video_v1 Content Prope…" at bounding box center [315, 246] width 630 height 493
